Goal: Information Seeking & Learning: Learn about a topic

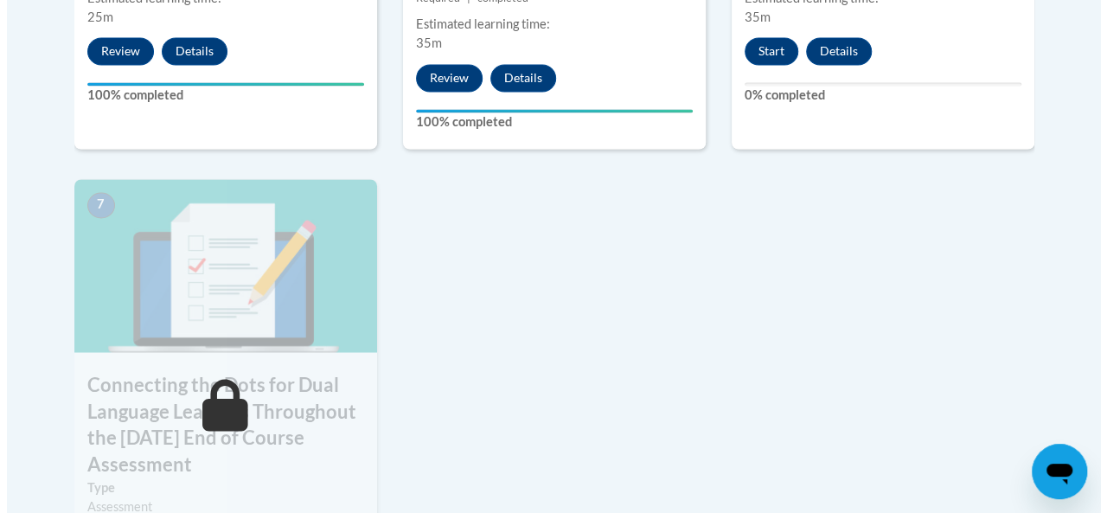
scroll to position [1395, 0]
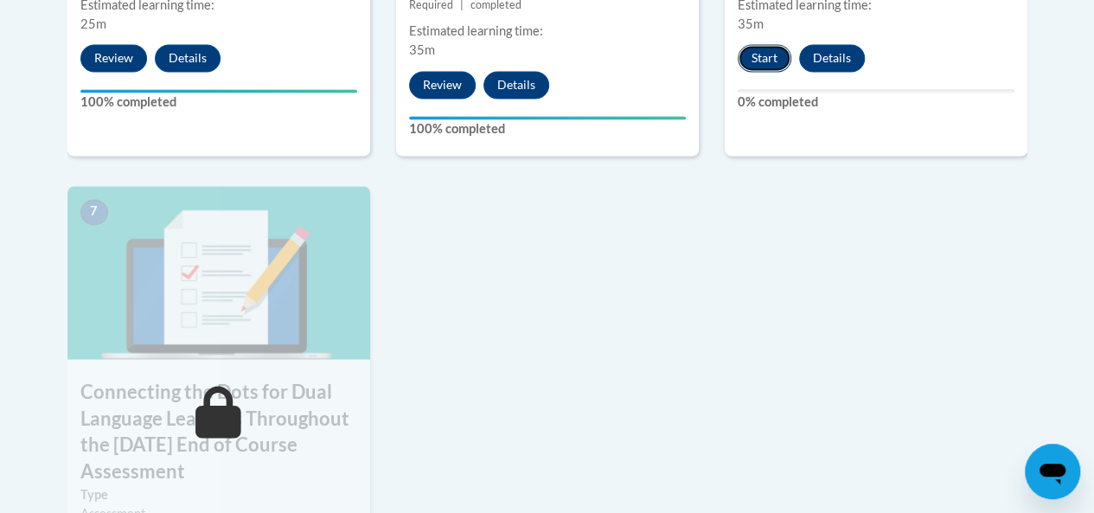
click at [767, 61] on button "Start" at bounding box center [765, 58] width 54 height 28
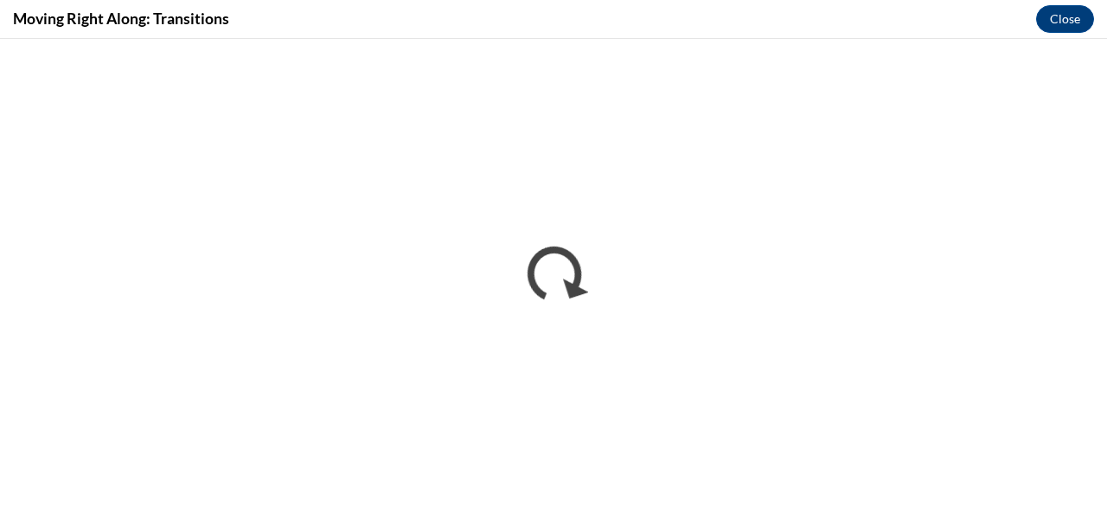
scroll to position [0, 0]
